Goal: Consume media (video, audio)

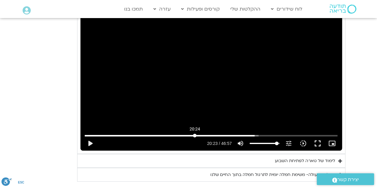
click at [195, 134] on input "Seek" at bounding box center [211, 136] width 253 height 4
click at [149, 102] on div "Skip Ad 20:24 play_arrow 20:23 / 46:57 volume_up Mute tune Resolution Auto 720p…" at bounding box center [212, 77] width 262 height 147
click at [101, 71] on div "Skip Ad 20:24 pause 21:00 / 46:57 volume_up Mute tune Resolution Auto 720p slow…" at bounding box center [212, 77] width 262 height 147
click at [115, 73] on div "Skip Ad 20:24 play_arrow 21:00 / 46:57 volume_up Mute tune Resolution Auto 720p…" at bounding box center [212, 77] width 262 height 147
click at [166, 71] on div "Skip Ad 20:24 pause 21:46 / 46:57 volume_up Mute tune Resolution Auto 720p slow…" at bounding box center [212, 77] width 262 height 147
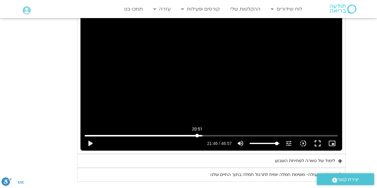
click at [197, 134] on input "Seek" at bounding box center [211, 136] width 253 height 4
click at [196, 134] on input "Seek" at bounding box center [211, 136] width 253 height 4
click at [194, 134] on input "Seek" at bounding box center [211, 136] width 253 height 4
click at [90, 136] on button "play_arrow" at bounding box center [90, 143] width 14 height 14
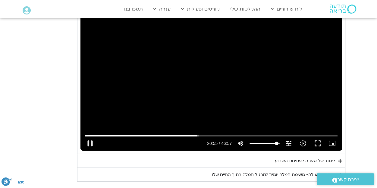
click at [99, 93] on div "Skip Ad 19:57 pause 20:55 / 46:57 volume_up Mute tune Resolution Auto 720p slow…" at bounding box center [212, 77] width 262 height 147
click at [110, 76] on div "Skip Ad 19:57 play_arrow 20:55 / 46:57 volume_up Mute tune Resolution Auto 720p…" at bounding box center [212, 77] width 262 height 147
click at [130, 53] on div "Skip Ad 19:57 pause 21:34 / 46:57 volume_up Mute tune Resolution Auto 720p slow…" at bounding box center [212, 77] width 262 height 147
click at [106, 76] on div "Skip Ad 19:57 play_arrow 21:35 / 46:57 volume_up Mute tune Resolution Auto 720p…" at bounding box center [212, 77] width 262 height 147
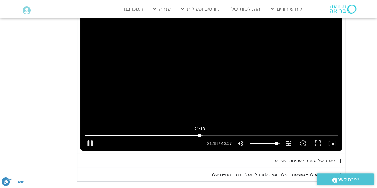
click at [200, 134] on input "Seek" at bounding box center [211, 136] width 253 height 4
click at [122, 90] on div "Skip Ad 10:28 pause 21:20 / 46:57 volume_up Mute tune Resolution Auto 720p slow…" at bounding box center [212, 77] width 262 height 147
click at [90, 136] on button "play_arrow" at bounding box center [90, 143] width 14 height 14
click at [128, 87] on div "Skip Ad 3:08 pause 21:43 / 46:57 volume_up Mute tune Resolution Auto 720p slow_…" at bounding box center [212, 77] width 262 height 147
click at [107, 105] on div "Skip Ad 3:08 play_arrow 21:43 / 46:57 volume_up Mute tune Resolution Auto 720p …" at bounding box center [212, 77] width 262 height 147
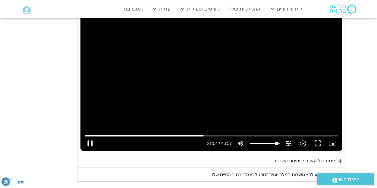
click at [107, 87] on div "Skip Ad 3:42 pause 21:54 / 46:57 volume_up Mute tune Resolution Auto 720p slow_…" at bounding box center [212, 77] width 262 height 147
click at [109, 67] on div "Skip Ad 3:42 play_arrow 21:54 / 46:57 volume_up Mute tune Resolution Auto 720p …" at bounding box center [212, 77] width 262 height 147
click at [141, 99] on div "Skip Ad 3:42 pause 25:15 / 46:57 volume_up Mute tune Resolution Auto 720p slow_…" at bounding box center [212, 77] width 262 height 147
click at [141, 99] on div "Skip Ad 3:42 play_arrow 25:15 / 46:57 volume_up Mute tune Resolution Auto 720p …" at bounding box center [212, 77] width 262 height 147
click at [179, 89] on div "Skip Ad 3:42 pause 25:30 / 46:57 volume_up Mute tune Resolution Auto 720p slow_…" at bounding box center [212, 77] width 262 height 147
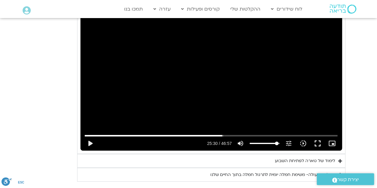
click at [179, 89] on div "Skip Ad 3:42 play_arrow 25:30 / 46:57 volume_up Mute tune Resolution Auto 720p …" at bounding box center [212, 77] width 262 height 147
click at [165, 58] on div "Skip Ad 3:42 pause 27:38 / 46:57 volume_up Mute tune Resolution Auto 720p slow_…" at bounding box center [212, 77] width 262 height 147
click at [165, 58] on div "Skip Ad 3:42 play_arrow 27:38 / 46:57 volume_up Mute tune Resolution Auto 720p …" at bounding box center [212, 77] width 262 height 147
click at [134, 73] on div "Skip Ad 3:42 pause 27:47 / 46:57 volume_up Mute tune Resolution Auto 720p slow_…" at bounding box center [212, 77] width 262 height 147
click at [231, 134] on input "Seek" at bounding box center [211, 136] width 253 height 4
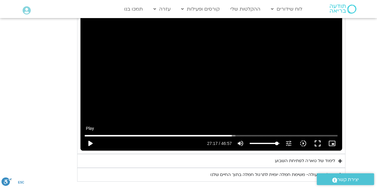
click at [93, 136] on button "play_arrow" at bounding box center [90, 143] width 14 height 14
click at [137, 87] on div "Skip Ad 23:48 pause 27:45 / 46:57 volume_up Mute tune Resolution Auto 720p slow…" at bounding box center [212, 77] width 262 height 147
click at [137, 87] on div "Skip Ad 23:48 play_arrow 27:45 / 46:57 volume_up Mute tune Resolution Auto 720p…" at bounding box center [212, 77] width 262 height 147
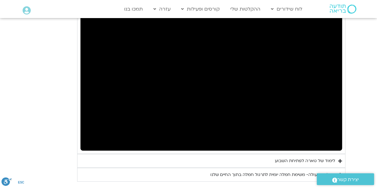
click at [137, 87] on div "Skip Ad 23:48 pause 27:46 / 46:57 volume_up Mute tune Resolution Auto 720p slow…" at bounding box center [212, 77] width 262 height 147
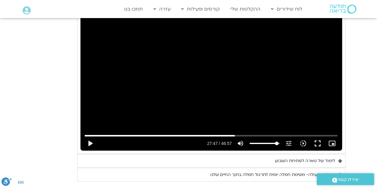
click at [137, 87] on div "Skip Ad 23:48 play_arrow 27:47 / 46:57 volume_up Mute tune Resolution Auto 720p…" at bounding box center [212, 77] width 262 height 147
click at [163, 86] on div "Skip Ad 23:48 pause 27:56 / 46:57 volume_up Mute tune Resolution Auto 720p slow…" at bounding box center [212, 77] width 262 height 147
click at [232, 134] on input "Seek" at bounding box center [211, 136] width 253 height 4
click at [90, 136] on button "play_arrow" at bounding box center [90, 143] width 14 height 14
click at [142, 83] on div "Skip Ad 2:55 pause 27:55 / 46:57 volume_up Mute tune Resolution Auto 720p slow_…" at bounding box center [212, 77] width 262 height 147
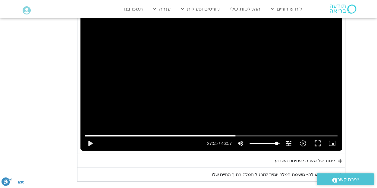
click at [138, 72] on div "Skip Ad 2:55 play_arrow 27:55 / 46:57 volume_up Mute tune Resolution Auto 720p …" at bounding box center [212, 77] width 262 height 147
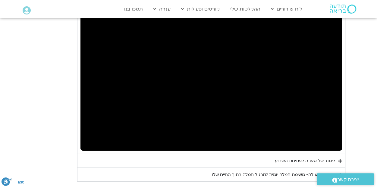
click at [138, 72] on div "Skip Ad 2:55 pause 27:57 / 46:57 volume_up Mute tune Resolution Auto 720p slow_…" at bounding box center [212, 77] width 262 height 147
type input "1682.819654"
